Goal: Task Accomplishment & Management: Manage account settings

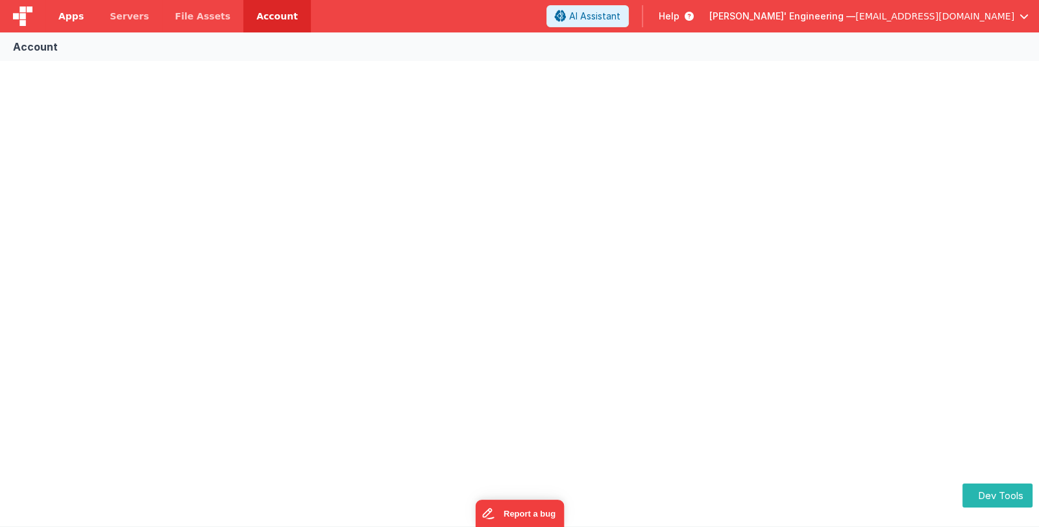
click at [74, 14] on span "Apps" at bounding box center [70, 16] width 25 height 13
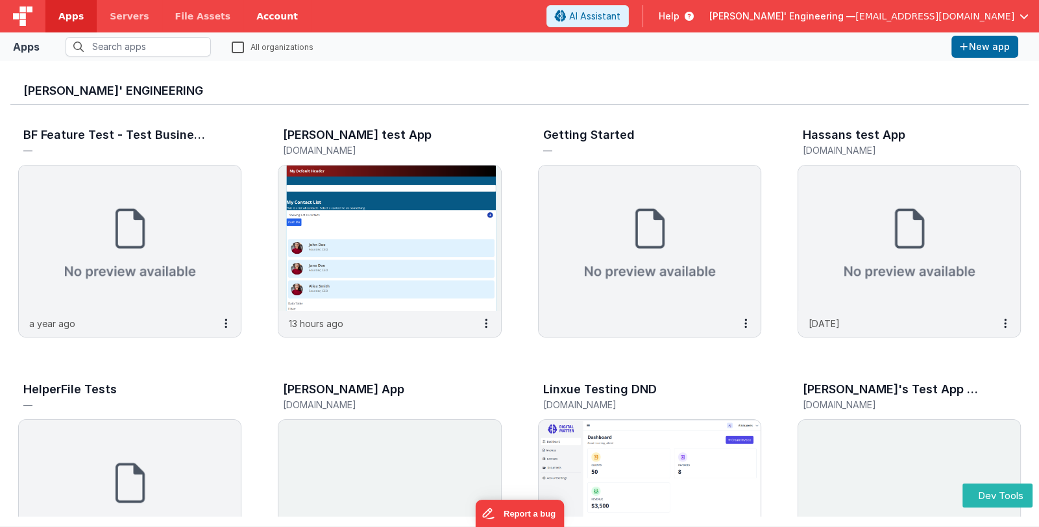
click at [250, 19] on link "Account" at bounding box center [277, 16] width 68 height 32
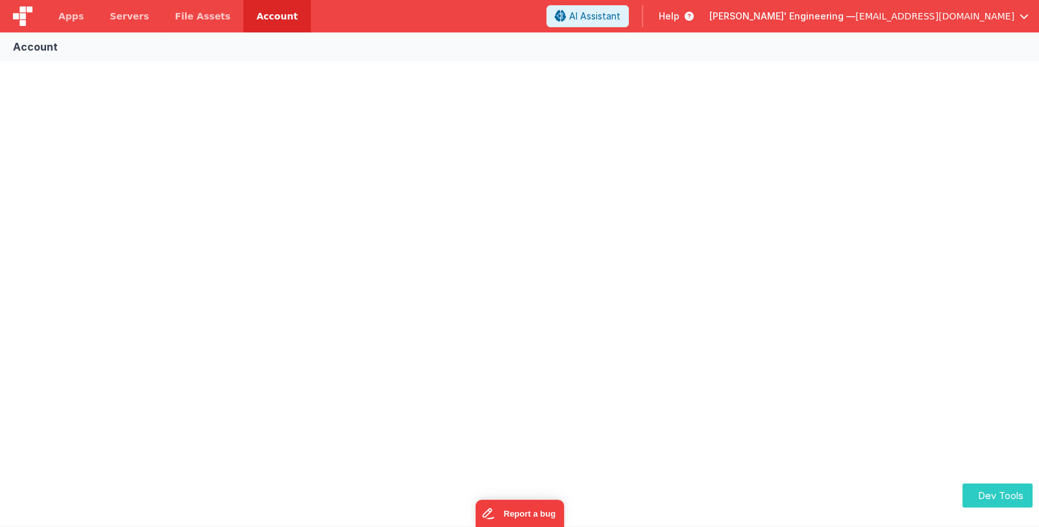
click at [997, 492] on button "Dev Tools" at bounding box center [998, 496] width 70 height 24
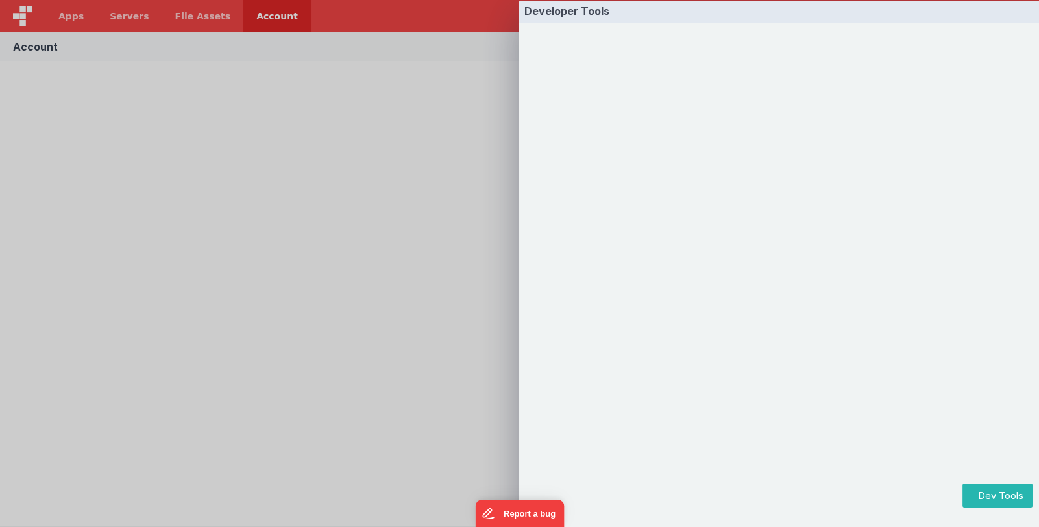
click at [389, 151] on div "Developer Tools" at bounding box center [519, 263] width 1039 height 527
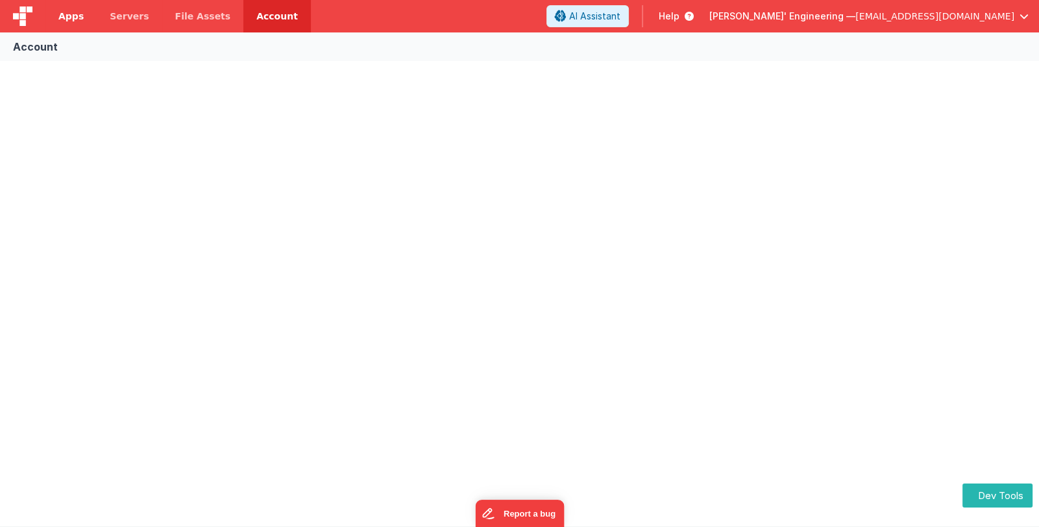
click at [73, 18] on span "Apps" at bounding box center [70, 16] width 25 height 13
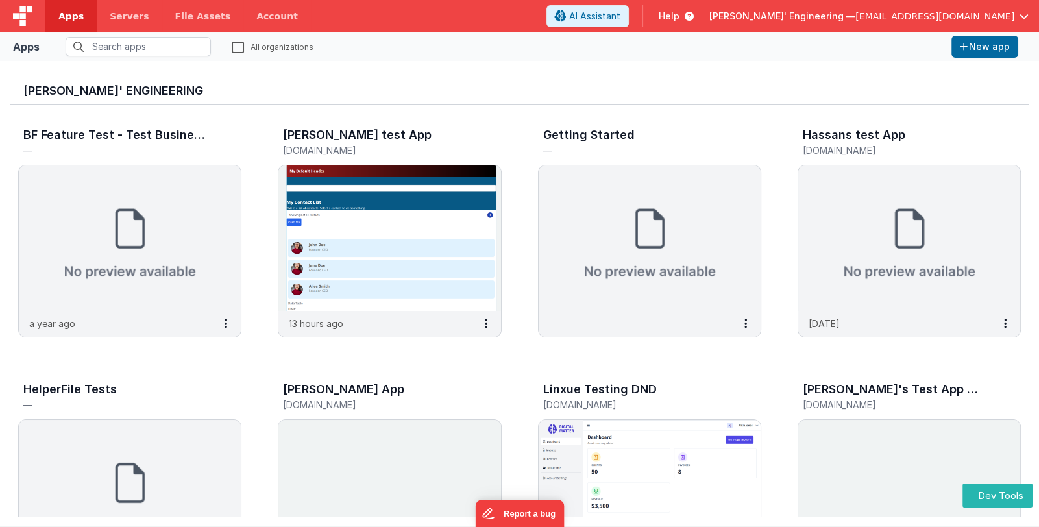
click at [849, 22] on span "[PERSON_NAME]' Engineering —" at bounding box center [783, 16] width 146 height 13
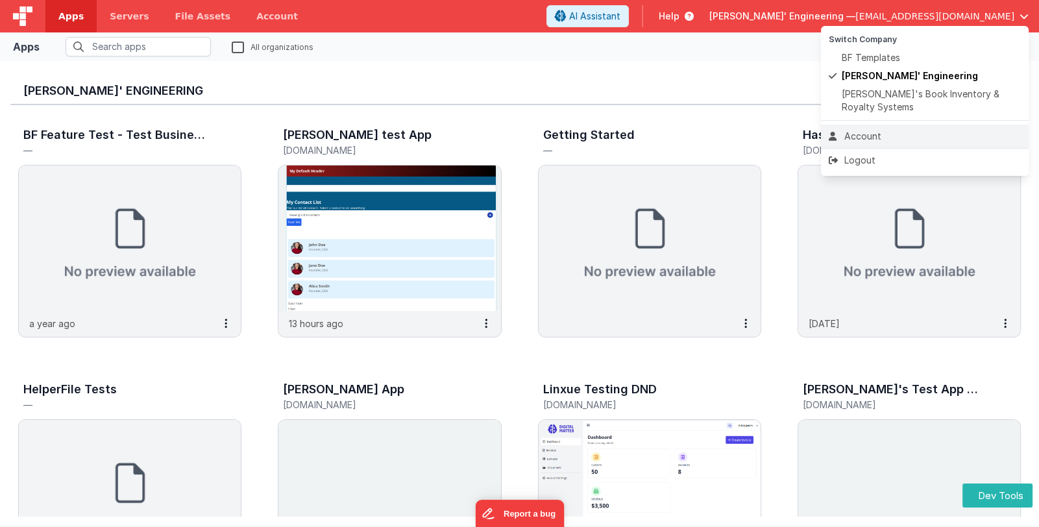
click at [879, 138] on div "Account" at bounding box center [925, 136] width 192 height 13
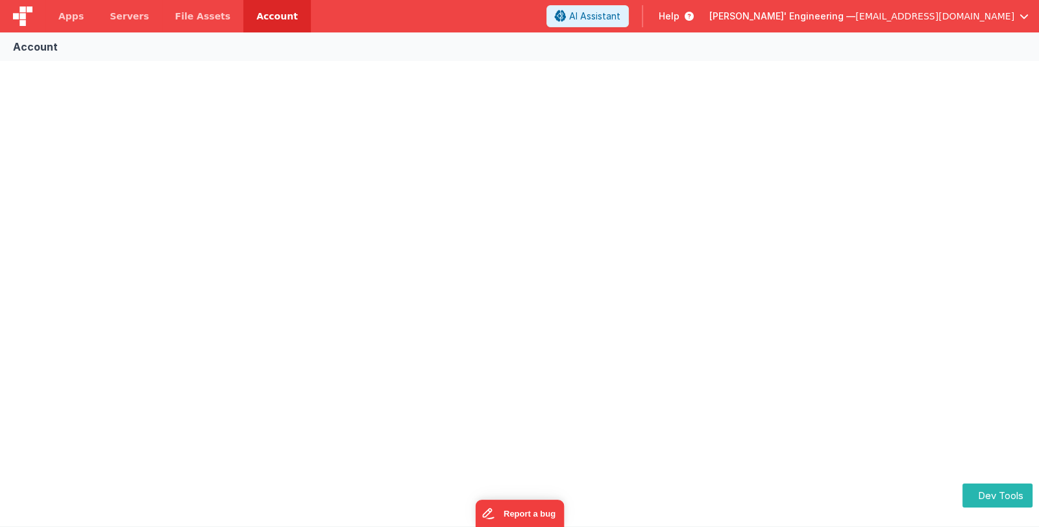
click at [901, 22] on span "[EMAIL_ADDRESS][DOMAIN_NAME]" at bounding box center [935, 16] width 159 height 13
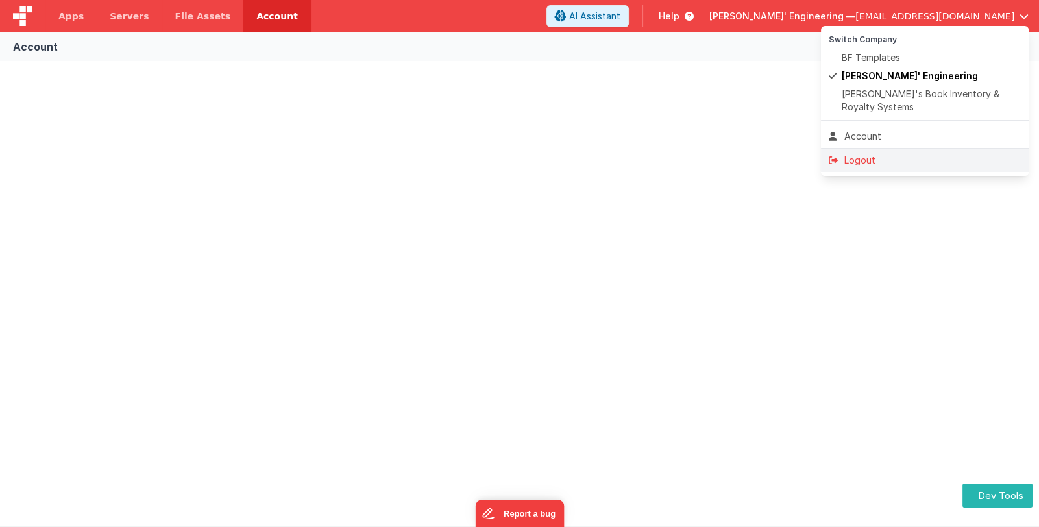
click at [914, 164] on div "Logout" at bounding box center [925, 160] width 192 height 13
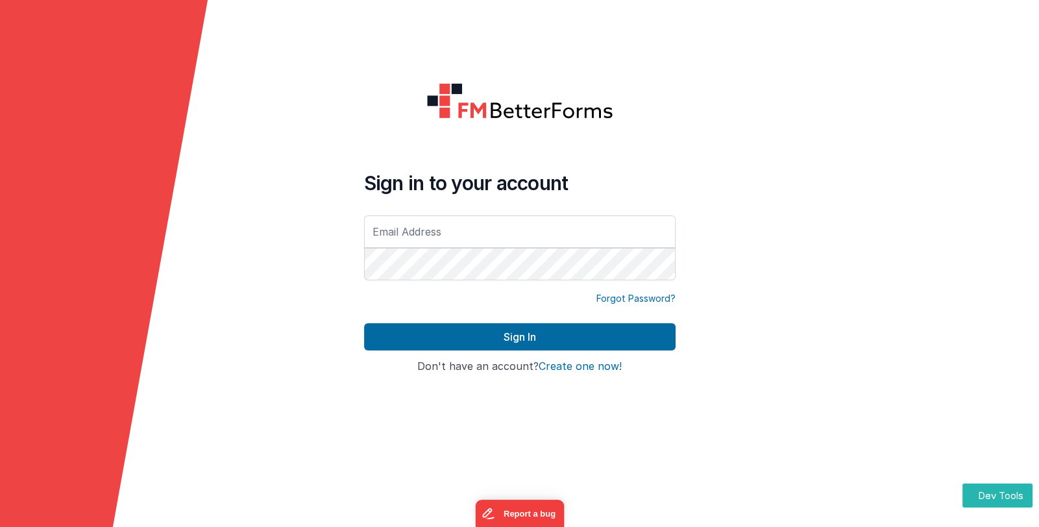
type input "[EMAIL_ADDRESS][DOMAIN_NAME]"
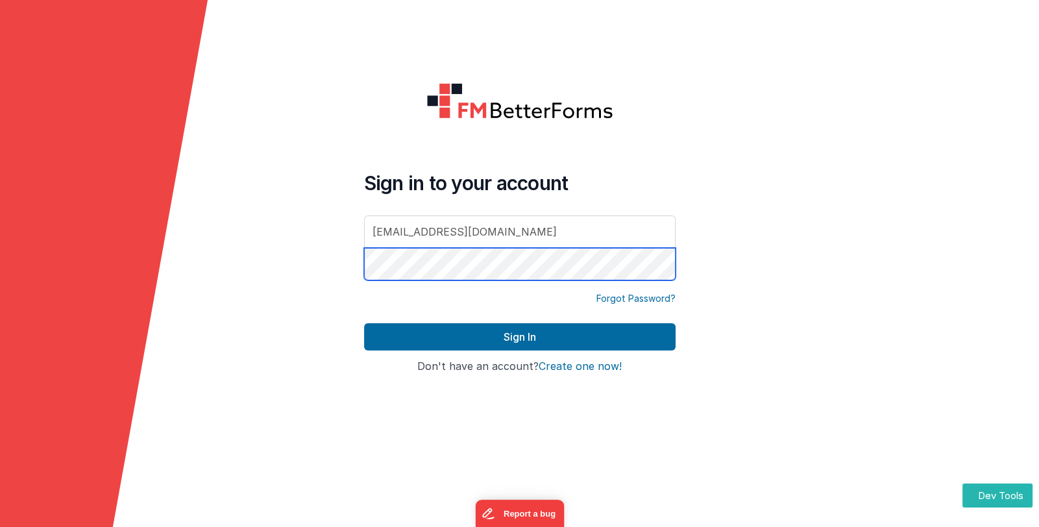
click at [351, 271] on form "Sign in to your account linxue@delfsengineering.ca Forgot Password? Sign In Sig…" at bounding box center [519, 263] width 1039 height 527
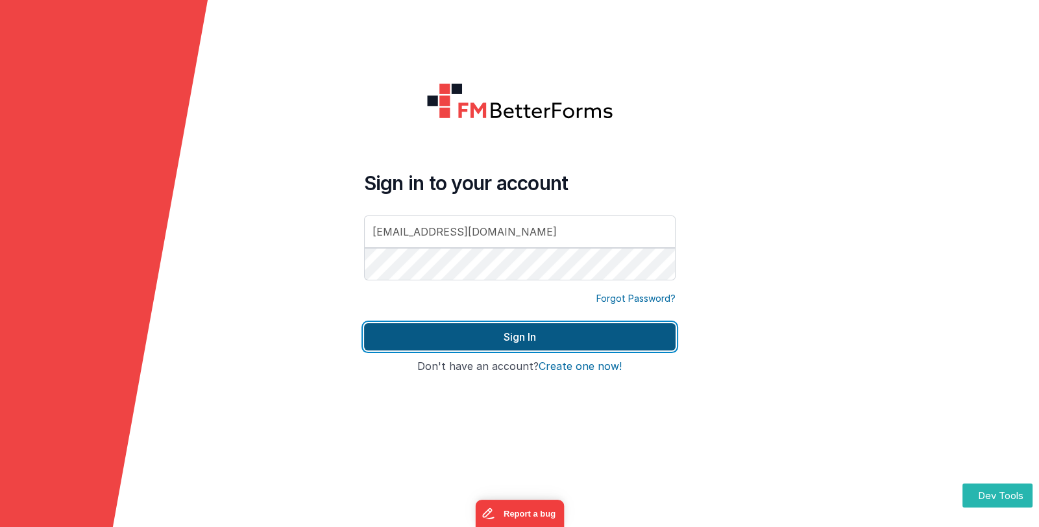
click at [417, 342] on button "Sign In" at bounding box center [520, 336] width 312 height 27
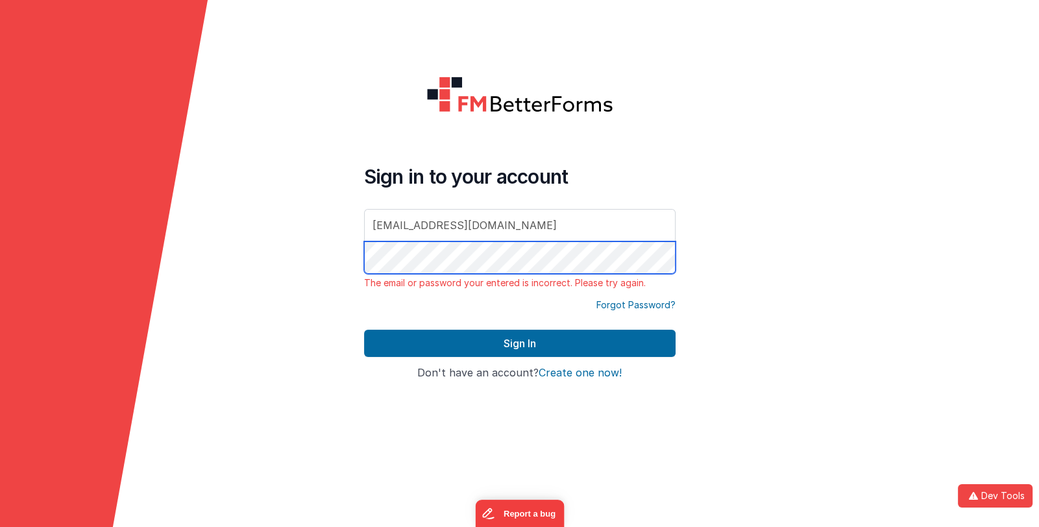
click at [350, 256] on form "Sign in to your account linxue@delfsengineering.ca The email or password your e…" at bounding box center [519, 263] width 1039 height 527
click at [399, 318] on div "Forgot Password?" at bounding box center [520, 314] width 312 height 31
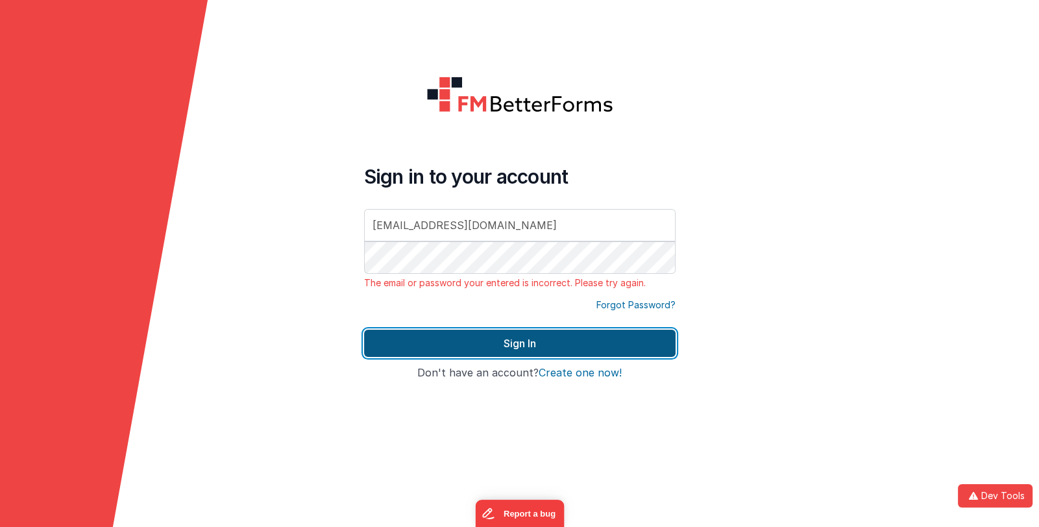
click at [412, 340] on button "Sign In" at bounding box center [520, 343] width 312 height 27
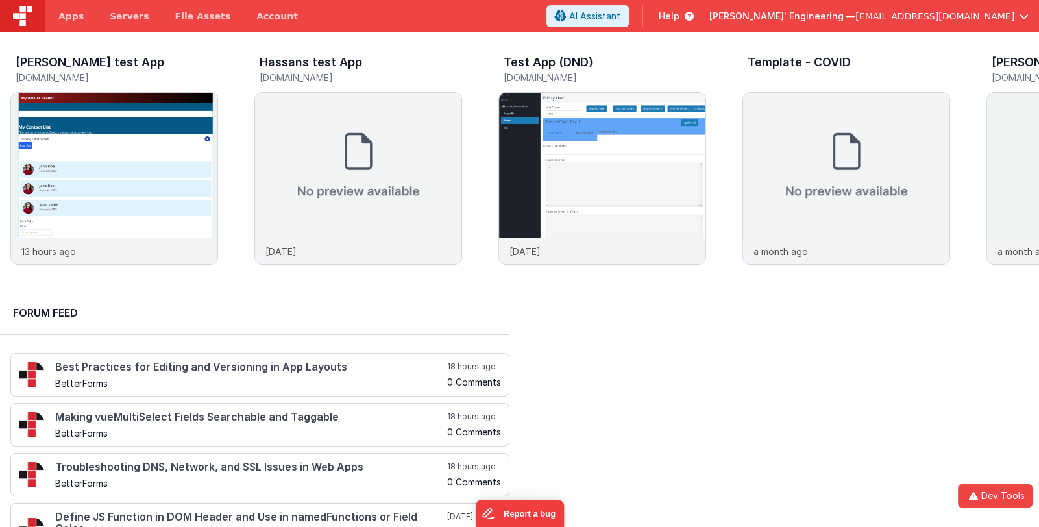
click at [277, 344] on div "Forum Feed Best Practices for Editing and Versioning in App Layouts BetterForms…" at bounding box center [260, 453] width 520 height 332
click at [243, 18] on link "Account" at bounding box center [277, 16] width 68 height 32
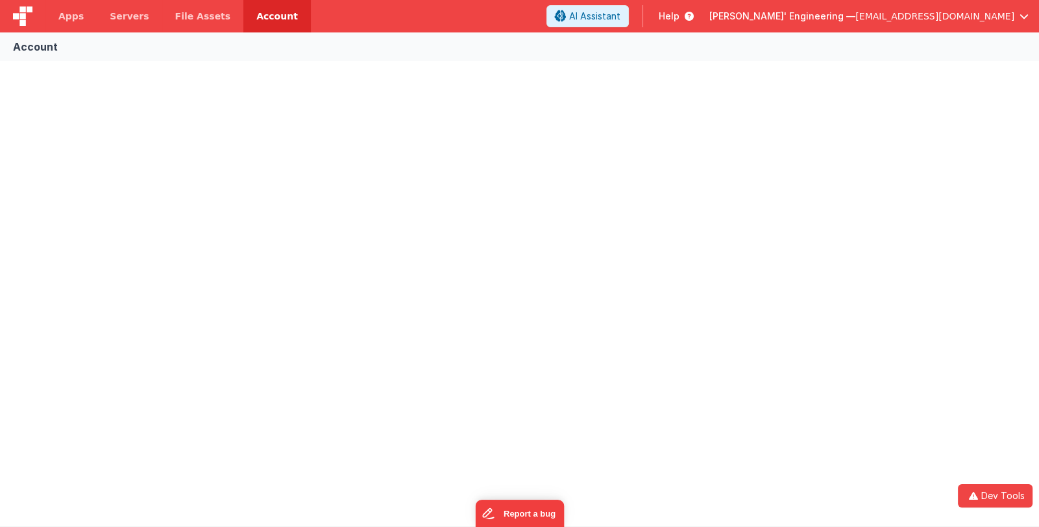
click at [47, 100] on div "Account" at bounding box center [519, 279] width 1039 height 494
click at [984, 489] on button "Dev Tools" at bounding box center [995, 495] width 75 height 23
click at [342, 260] on div "Developer Tools" at bounding box center [519, 263] width 1039 height 527
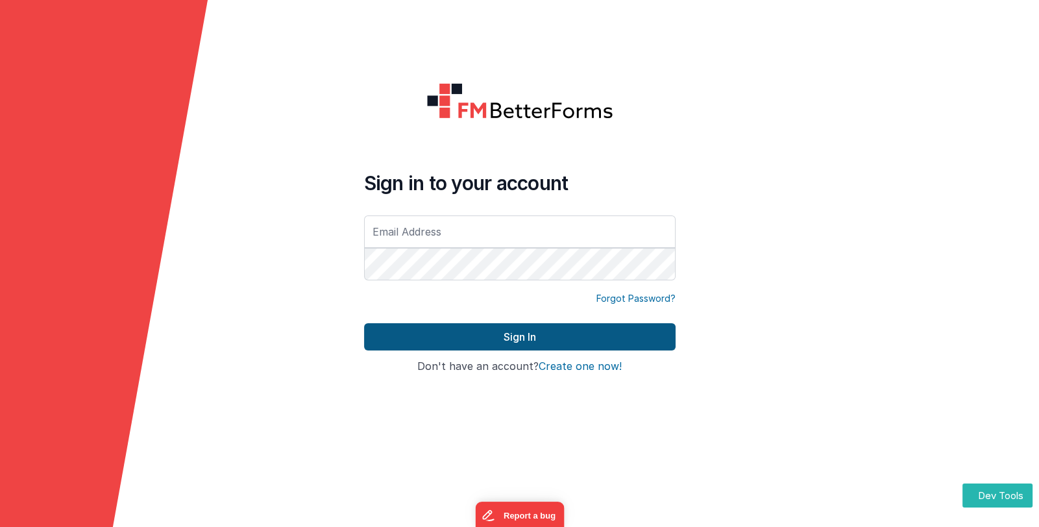
type input "[EMAIL_ADDRESS][DOMAIN_NAME]"
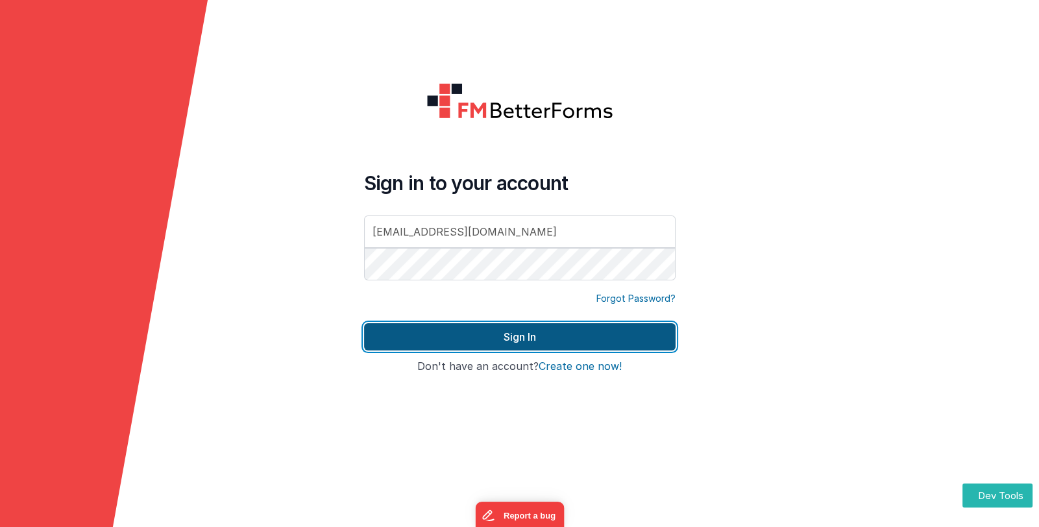
click at [487, 333] on button "Sign In" at bounding box center [520, 336] width 312 height 27
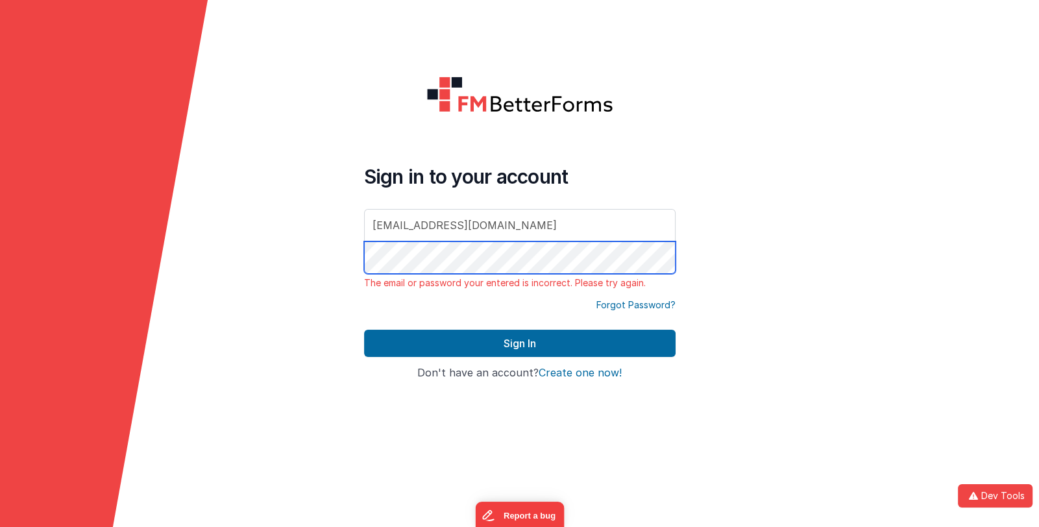
click at [359, 261] on div "Sign in to your account linxue@delfsengineering.ca The email or password your e…" at bounding box center [520, 264] width 332 height 396
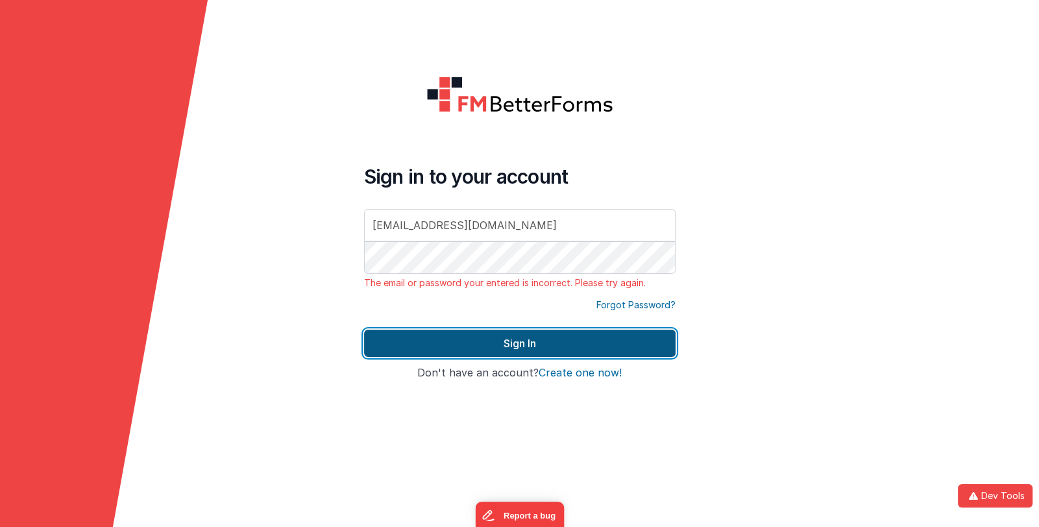
click at [438, 338] on button "Sign In" at bounding box center [520, 343] width 312 height 27
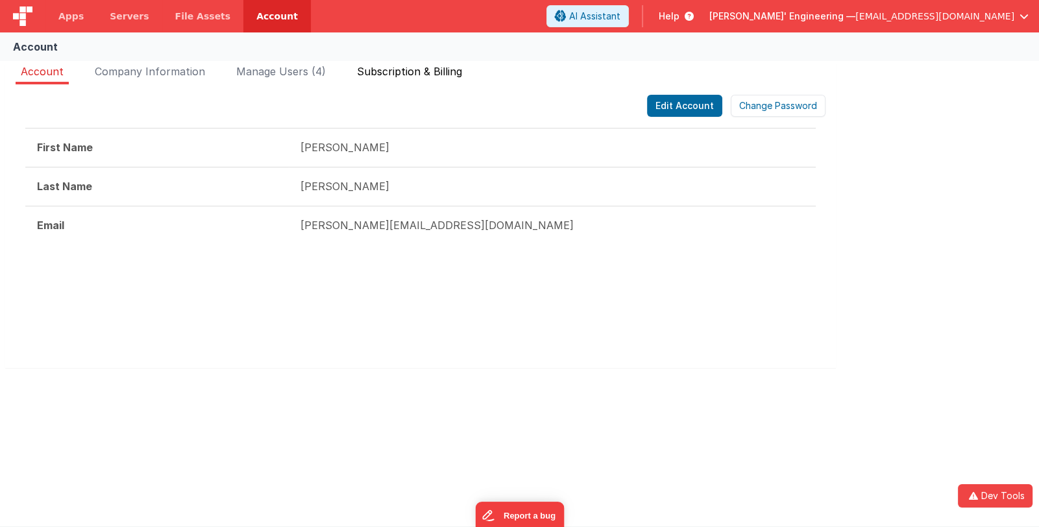
click at [438, 73] on span "Subscription & Billing" at bounding box center [409, 71] width 105 height 13
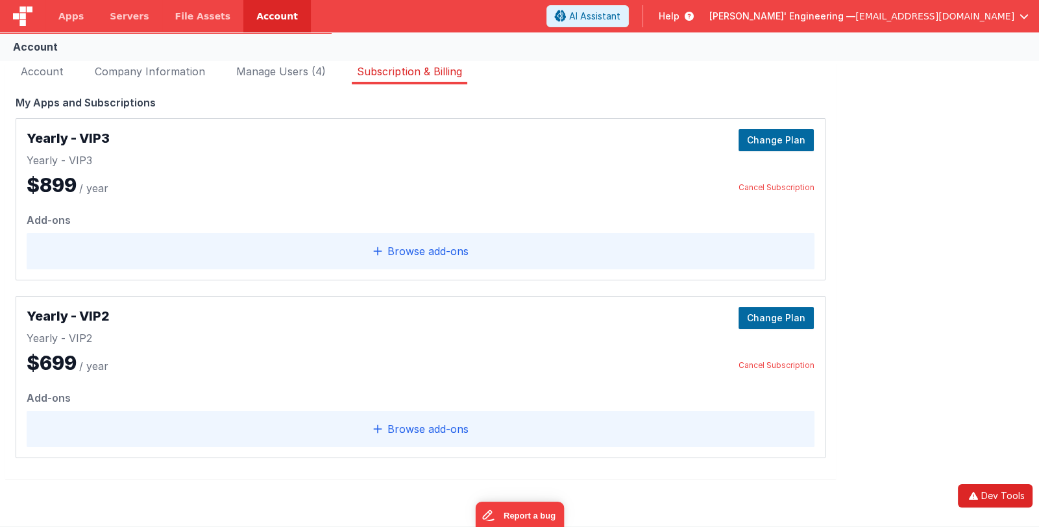
click at [986, 489] on button "Dev Tools" at bounding box center [995, 495] width 75 height 23
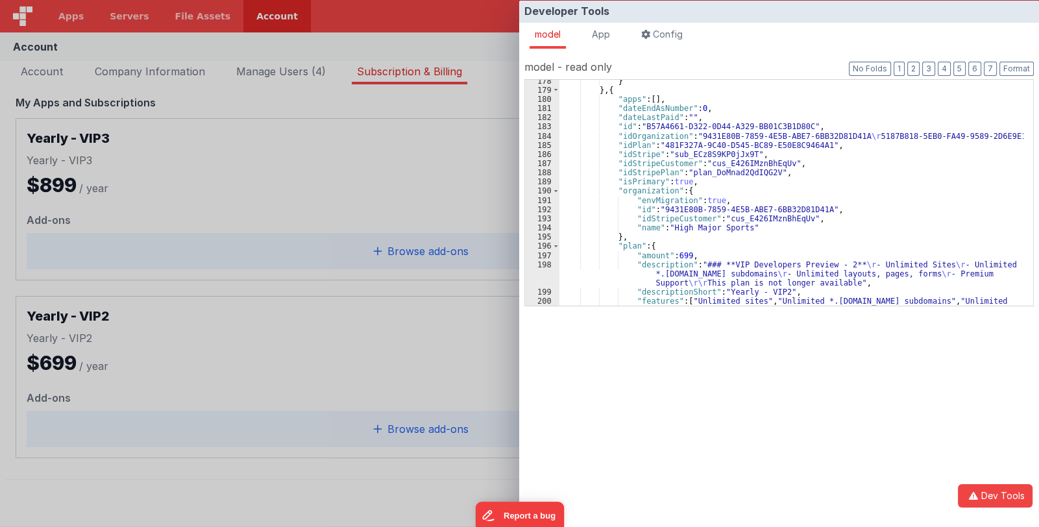
scroll to position [1578, 0]
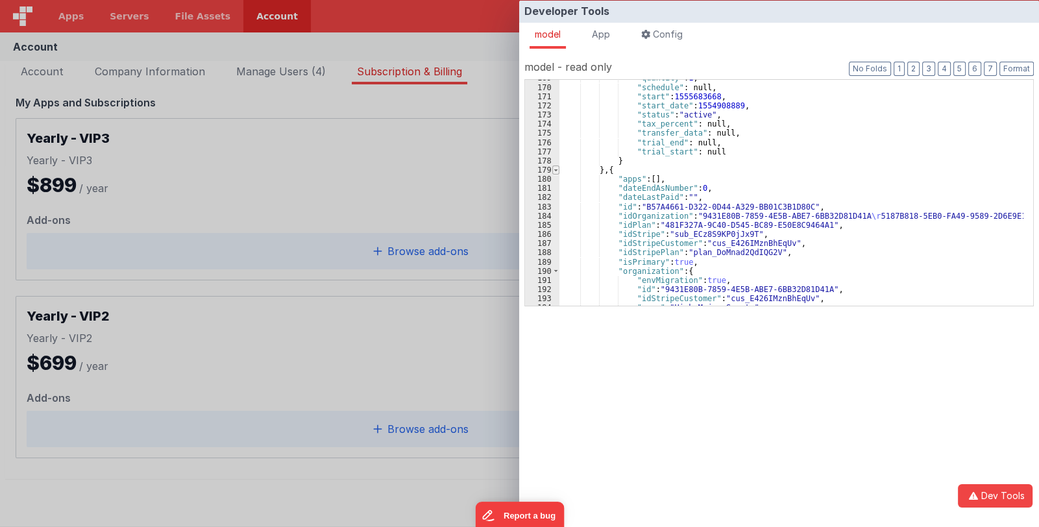
click at [553, 169] on span at bounding box center [556, 170] width 7 height 9
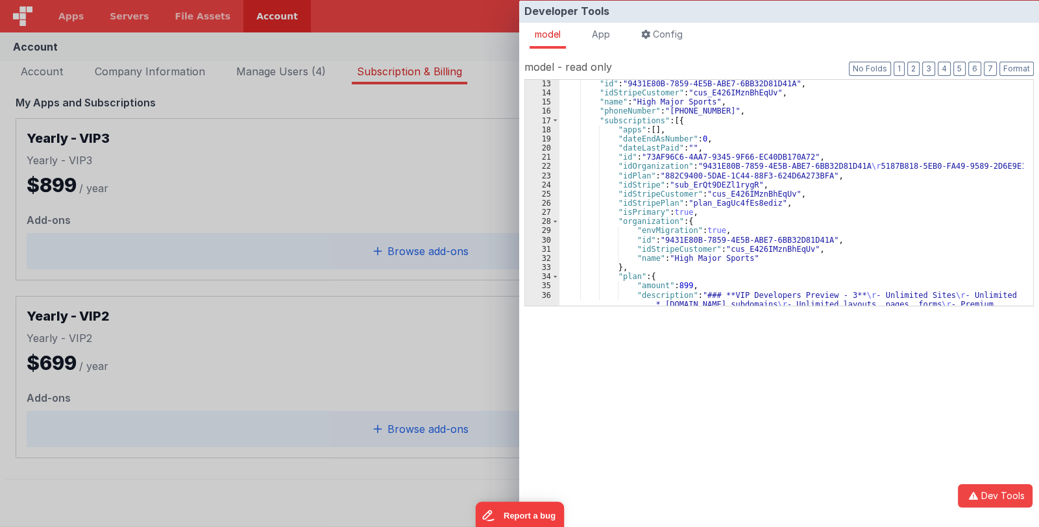
scroll to position [110, 0]
drag, startPoint x: 615, startPoint y: 129, endPoint x: 656, endPoint y: 129, distance: 40.9
click at [656, 129] on div ""id" : "9431E80B-7859-4E5B-ABE7-6BB32D81D41A" , "idStripeCustomer" : "cus_E426I…" at bounding box center [792, 210] width 464 height 263
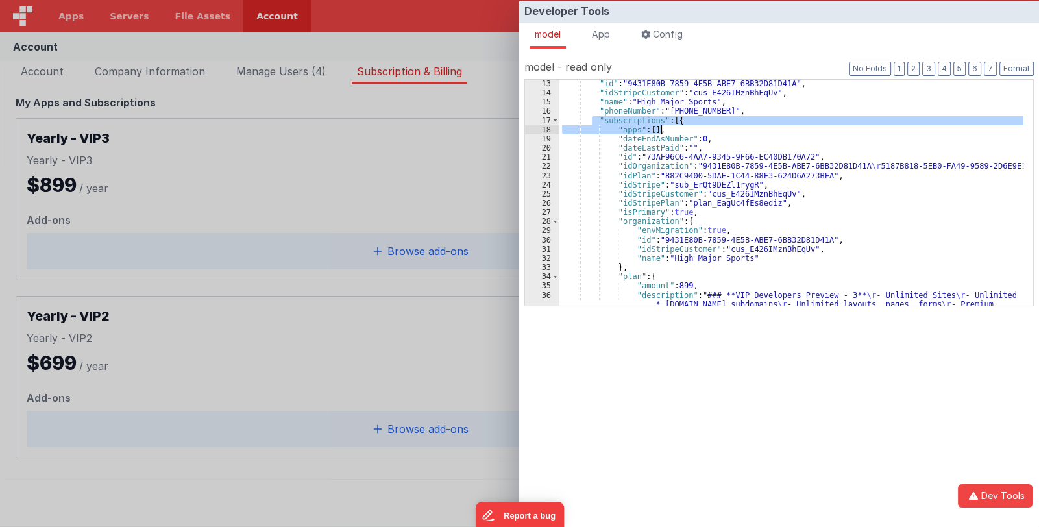
drag, startPoint x: 594, startPoint y: 118, endPoint x: 660, endPoint y: 129, distance: 66.4
click at [660, 129] on div ""id" : "9431E80B-7859-4E5B-ABE7-6BB32D81D41A" , "idStripeCustomer" : "cus_E426I…" at bounding box center [792, 210] width 464 height 263
click at [0, 243] on div "Developer Tools model App Params Log (3) Misc Windows Config model - read only …" at bounding box center [519, 263] width 1039 height 527
